Goal: Transaction & Acquisition: Purchase product/service

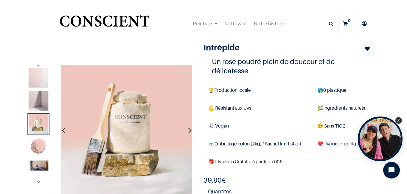
click at [189, 132] on icon "button" at bounding box center [189, 130] width 3 height 16
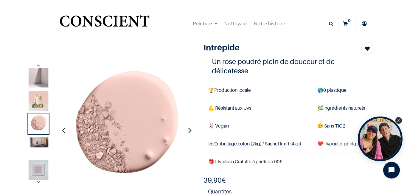
click at [189, 132] on icon "button" at bounding box center [189, 130] width 3 height 16
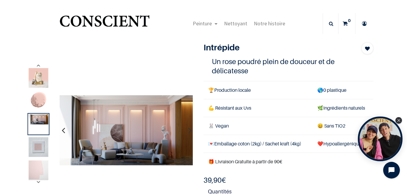
click at [189, 132] on icon "button" at bounding box center [189, 130] width 3 height 16
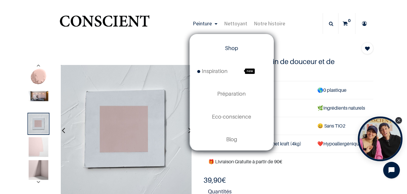
click at [231, 49] on span "Shop" at bounding box center [231, 48] width 13 height 6
